Goal: Submit feedback/report problem

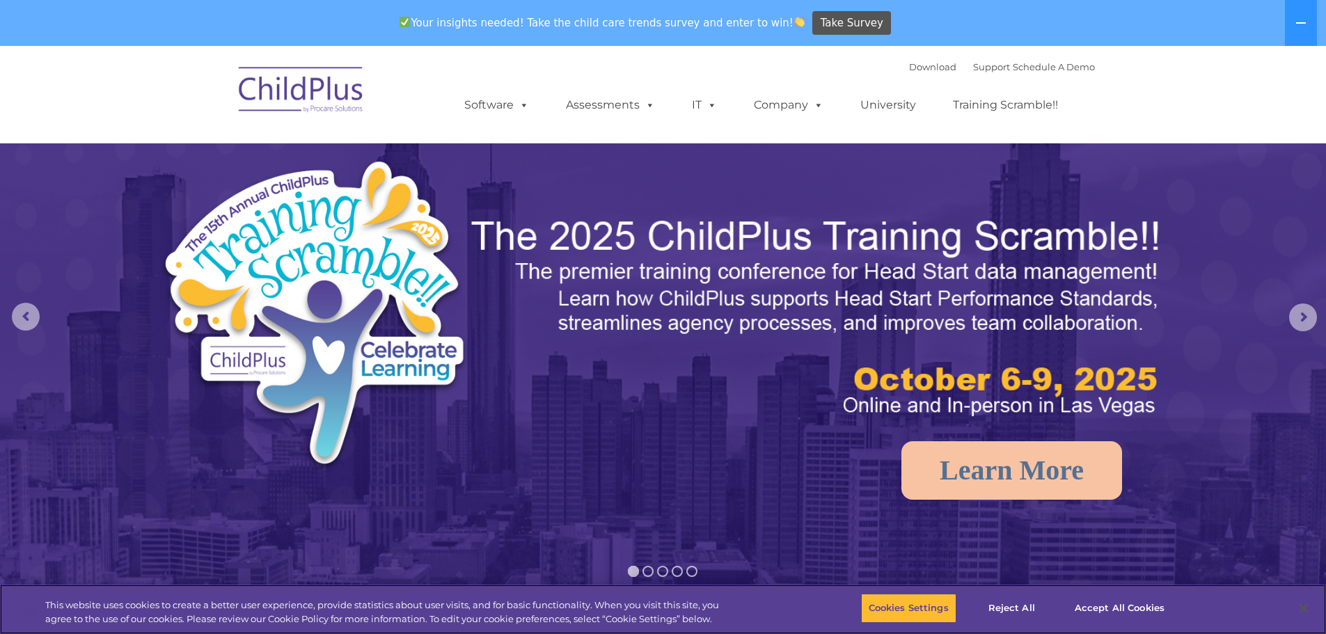
select select "MEDIUM"
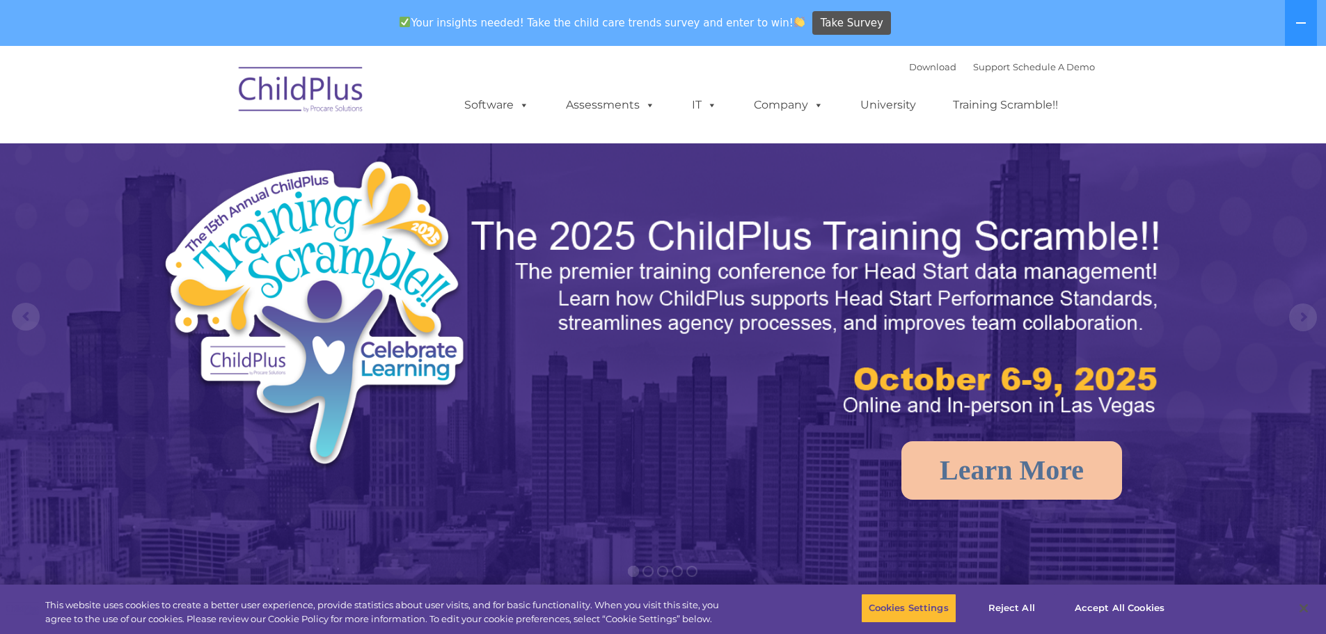
select select "MEDIUM"
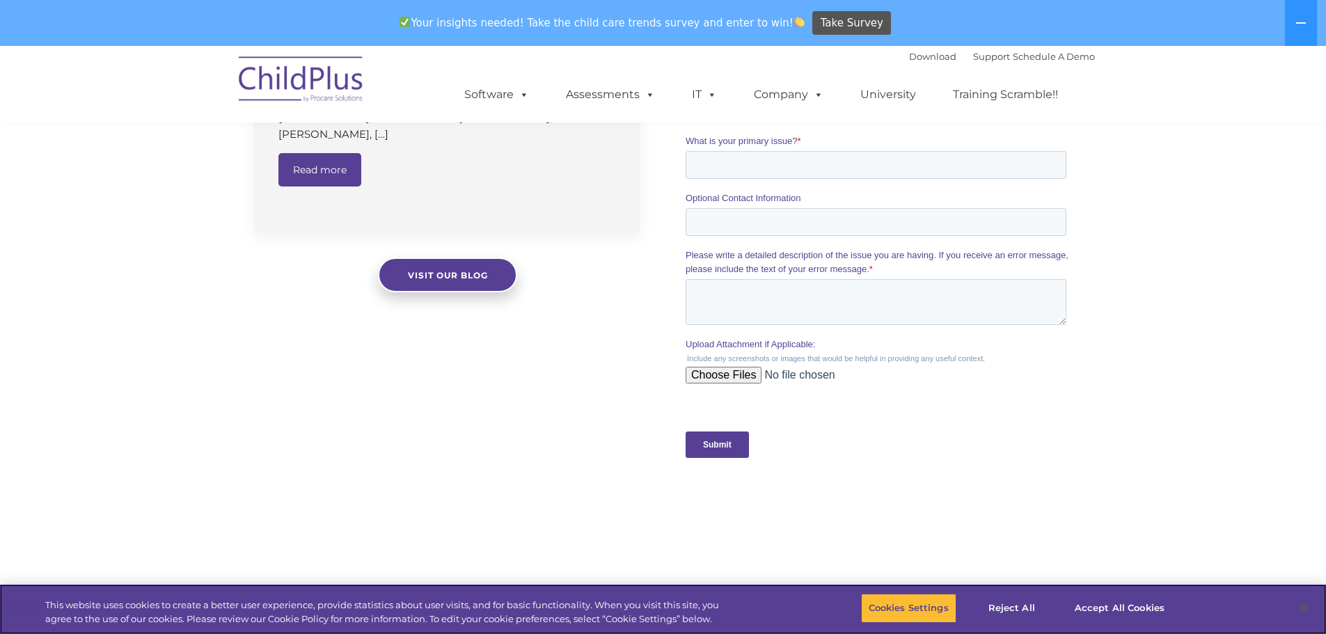
scroll to position [1120, 0]
